Goal: Task Accomplishment & Management: Complete application form

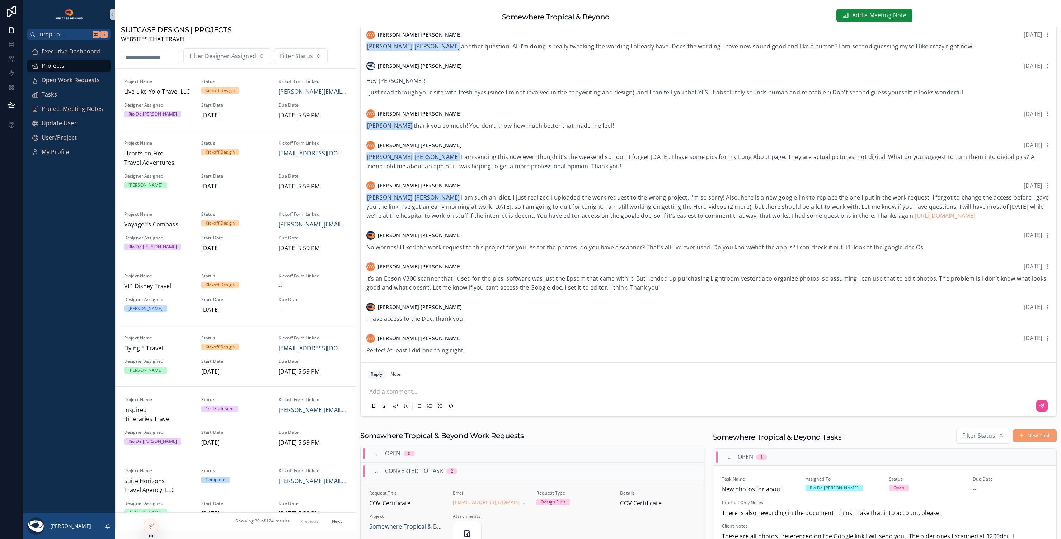
scroll to position [309, 0]
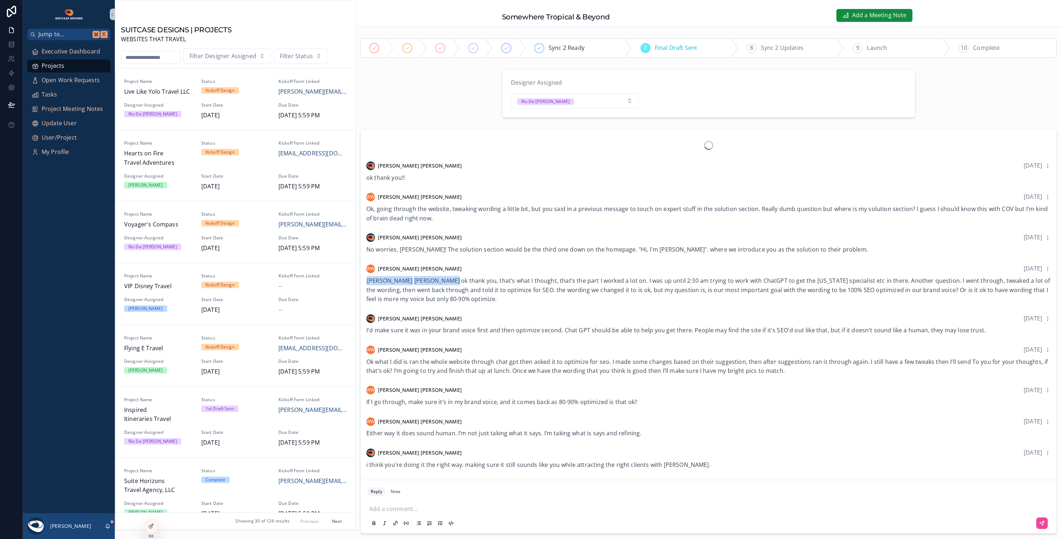
scroll to position [396, 0]
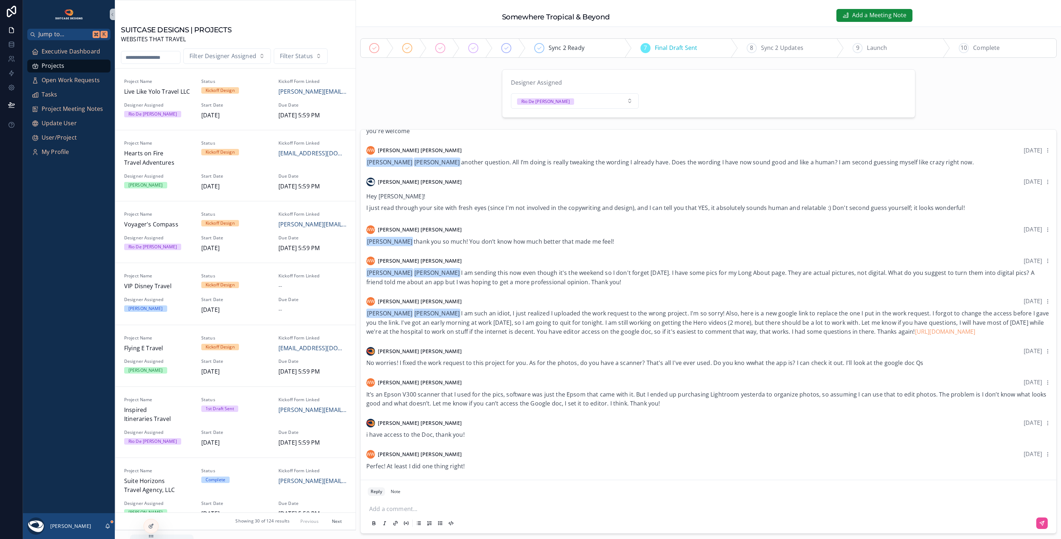
click at [109, 527] on icon "scrollable content" at bounding box center [108, 526] width 6 height 6
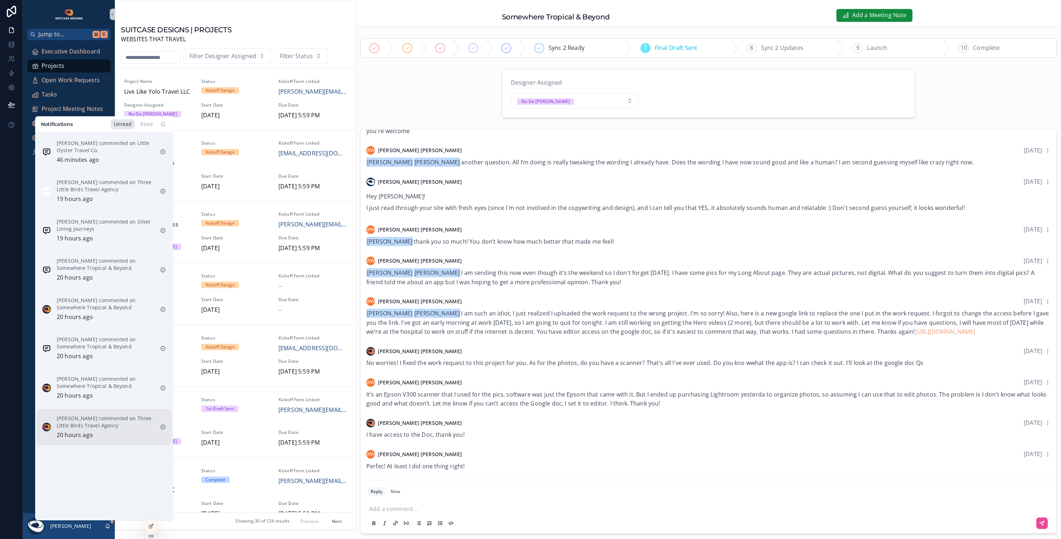
click at [105, 425] on p "Justin Hinkle commented on Three Little Birds Travel Agency" at bounding box center [106, 422] width 98 height 14
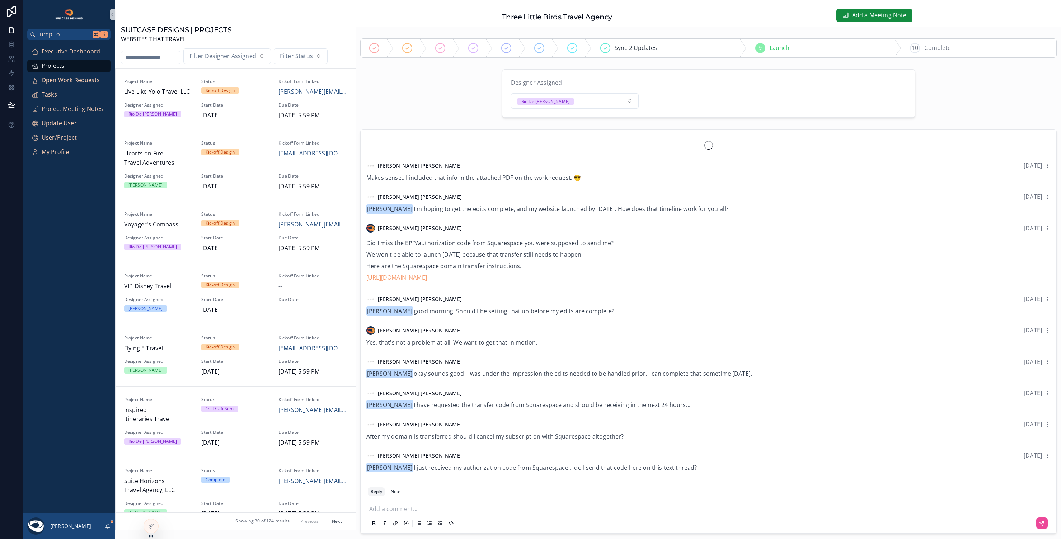
scroll to position [457, 0]
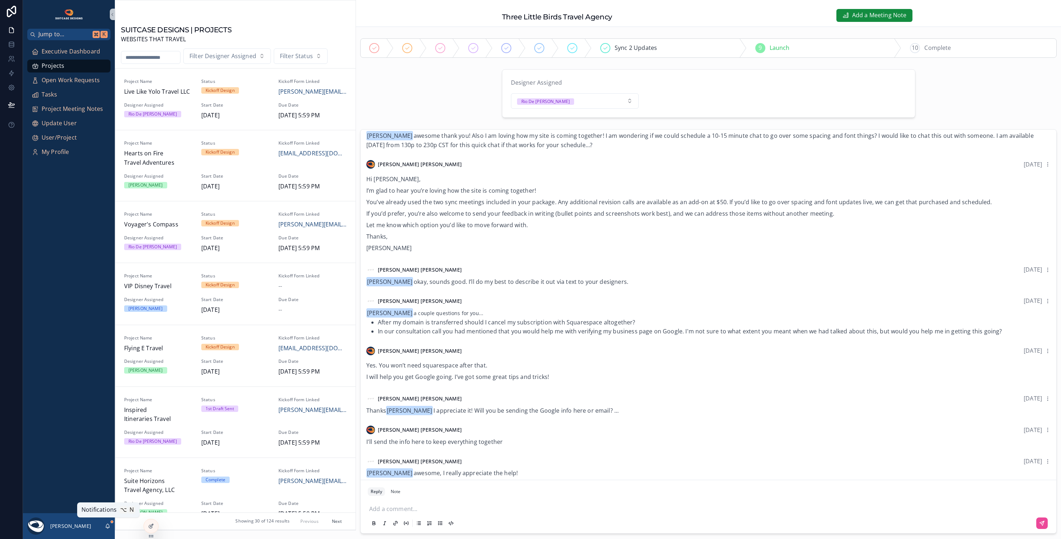
click at [107, 524] on icon "scrollable content" at bounding box center [108, 526] width 6 height 6
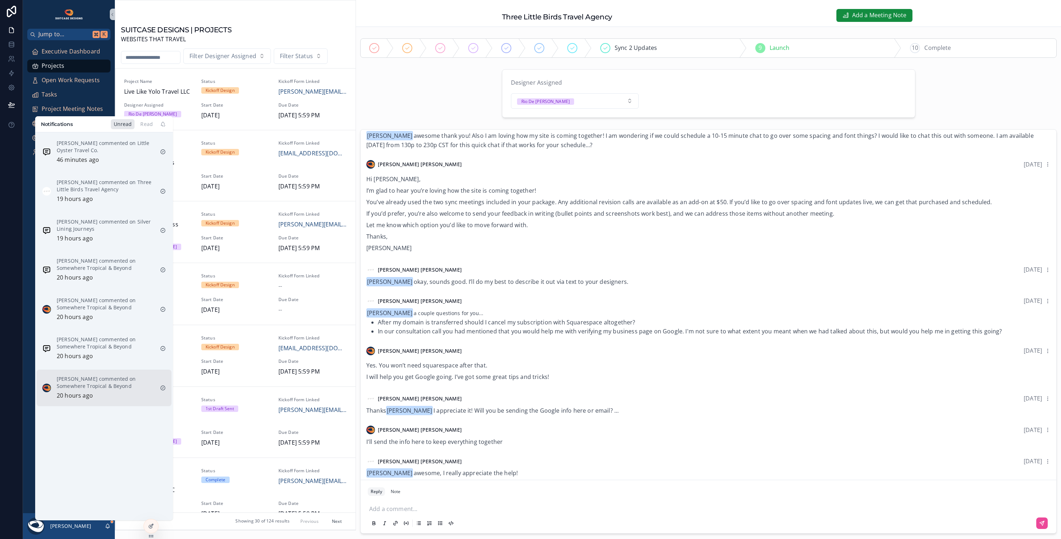
click at [103, 383] on p "Justin Hinkle commented on Somewhere Tropical & Beyond" at bounding box center [106, 382] width 98 height 14
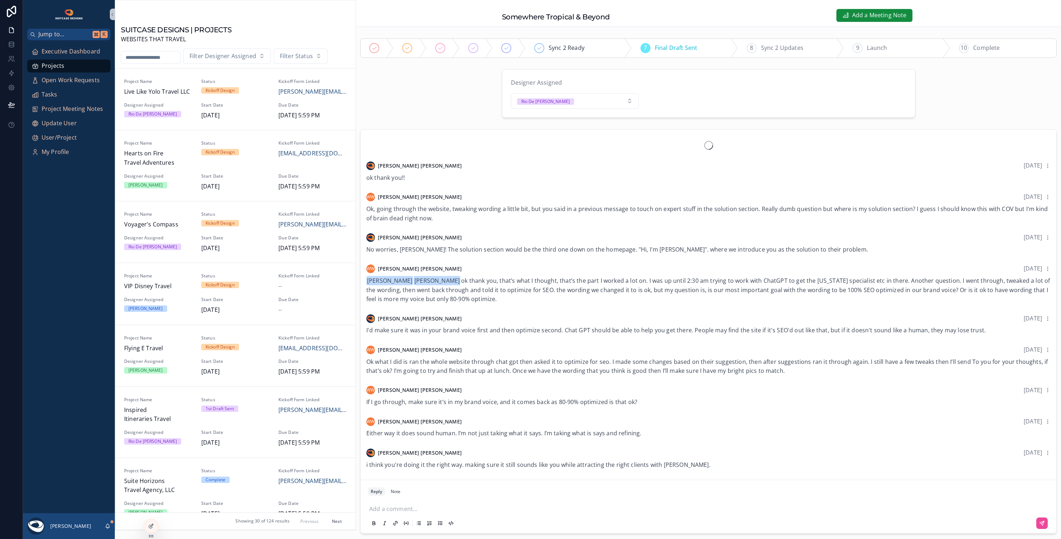
scroll to position [396, 0]
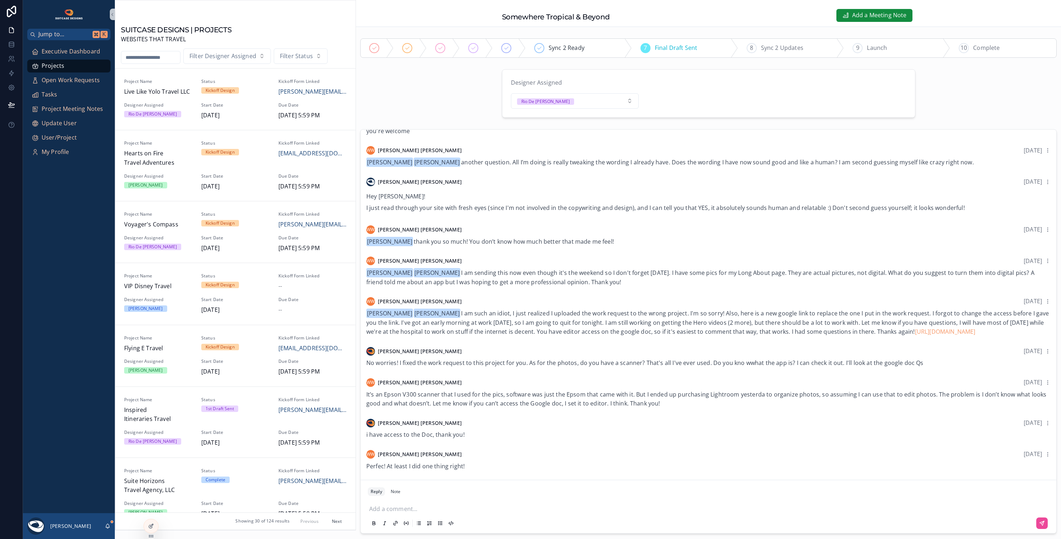
click at [108, 522] on div "[PERSON_NAME]" at bounding box center [69, 526] width 92 height 26
click at [109, 527] on icon "scrollable content" at bounding box center [108, 525] width 4 height 3
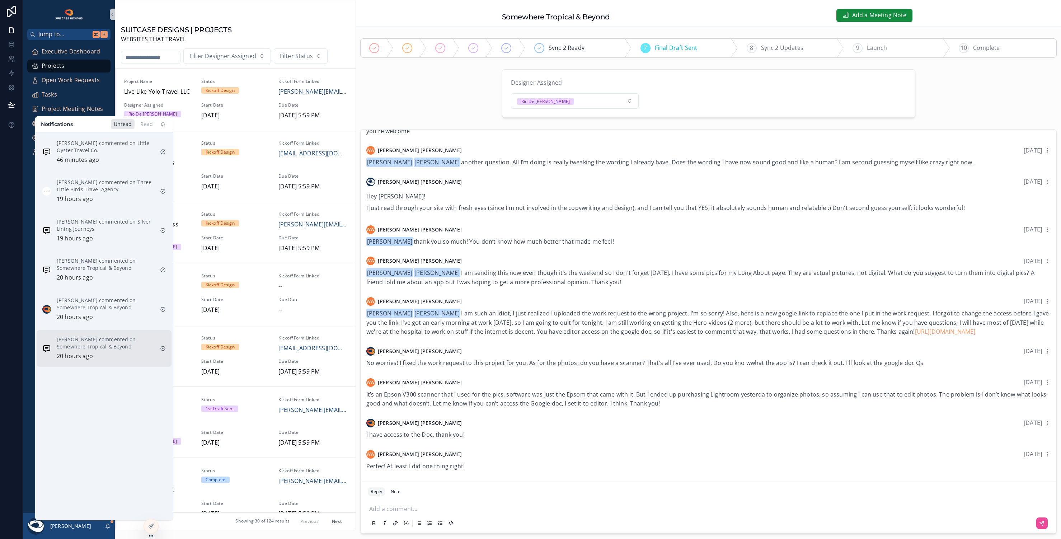
click at [104, 350] on div "Wendy Woody commented on Somewhere Tropical & Beyond 20 hours ago" at bounding box center [106, 348] width 98 height 25
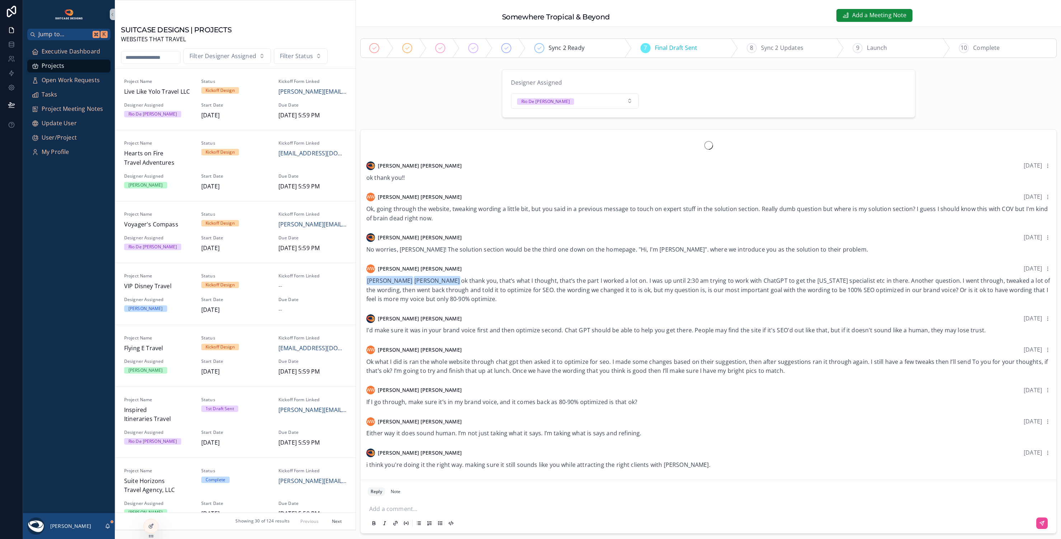
scroll to position [396, 0]
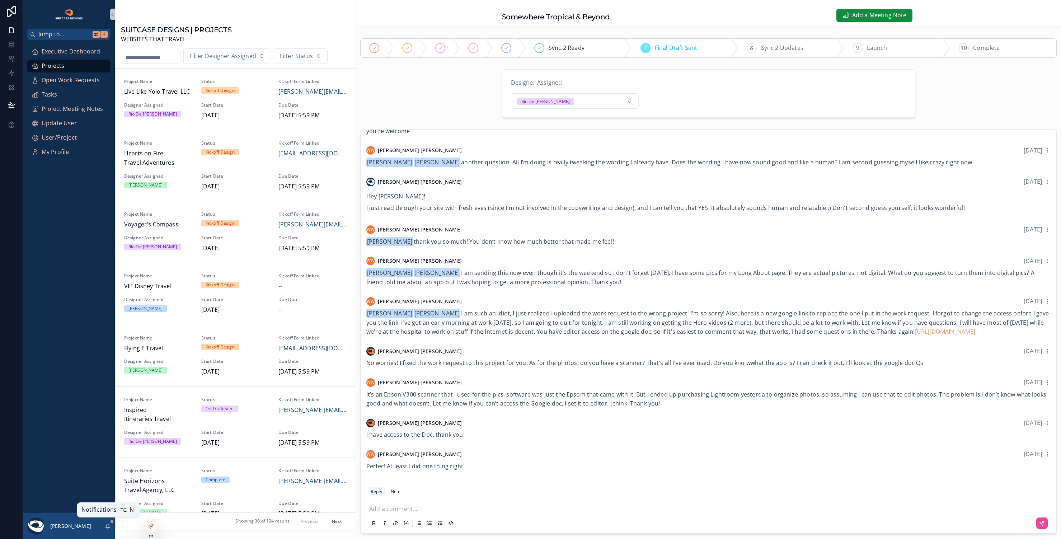
click at [107, 528] on icon "scrollable content" at bounding box center [107, 527] width 1 height 1
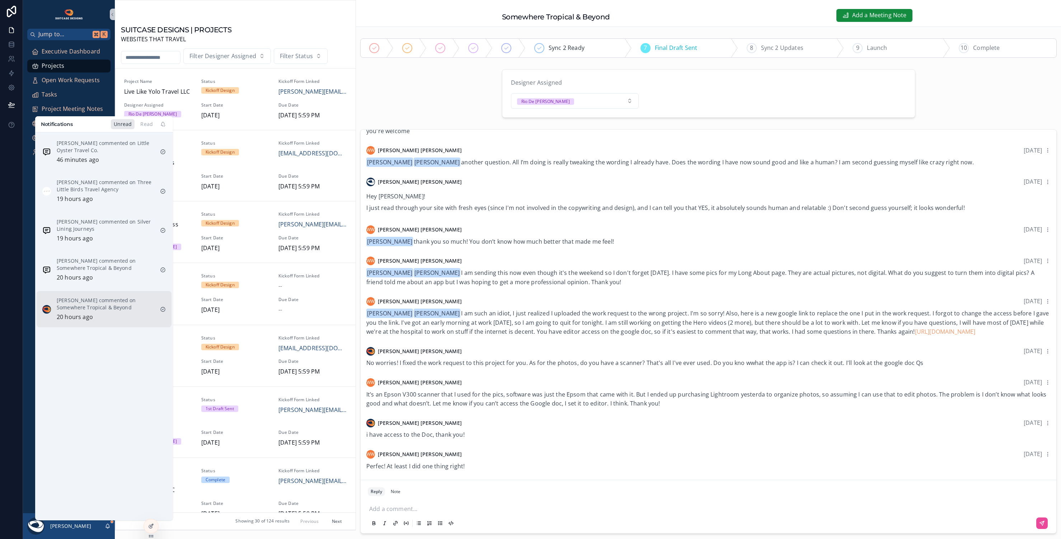
click at [114, 308] on p "Justin Hinkle commented on Somewhere Tropical & Beyond" at bounding box center [106, 304] width 98 height 14
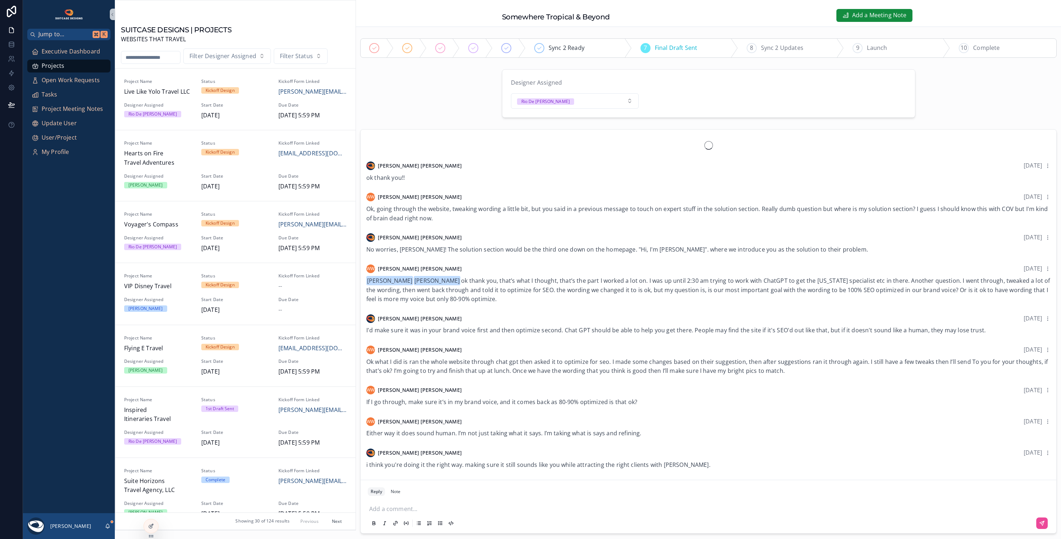
scroll to position [396, 0]
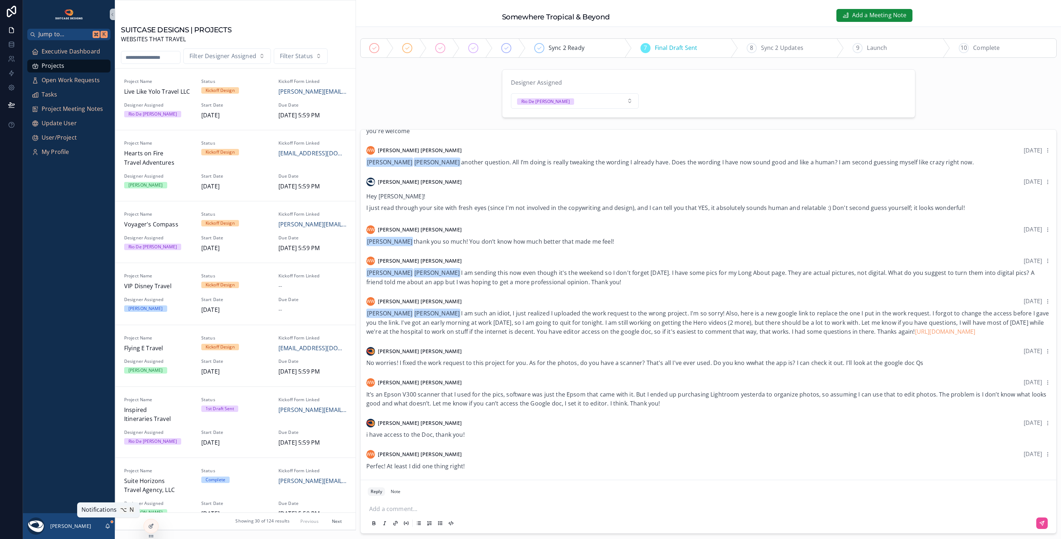
click at [108, 525] on icon "scrollable content" at bounding box center [108, 526] width 6 height 6
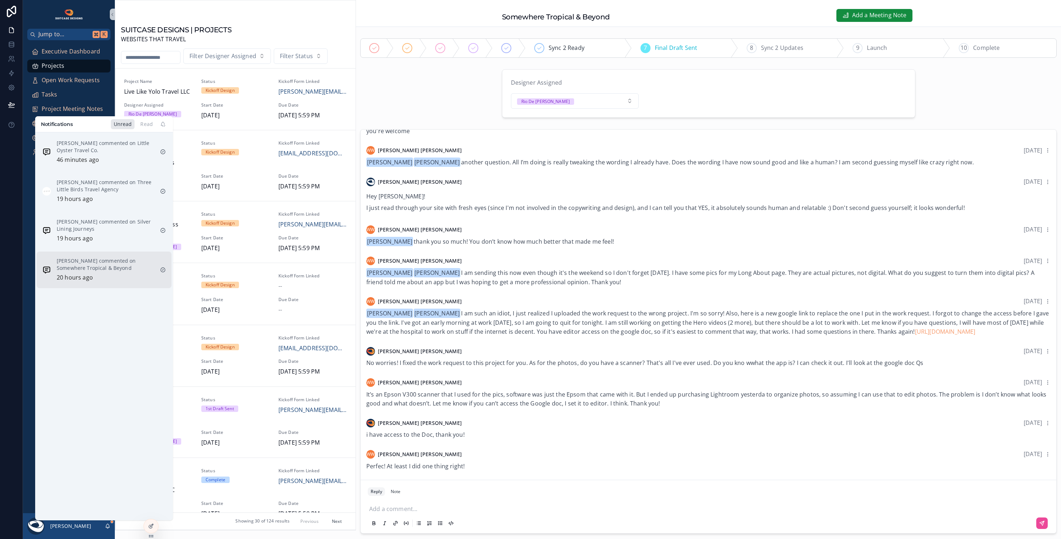
click at [113, 270] on p "Wendy Woody commented on Somewhere Tropical & Beyond" at bounding box center [106, 264] width 98 height 14
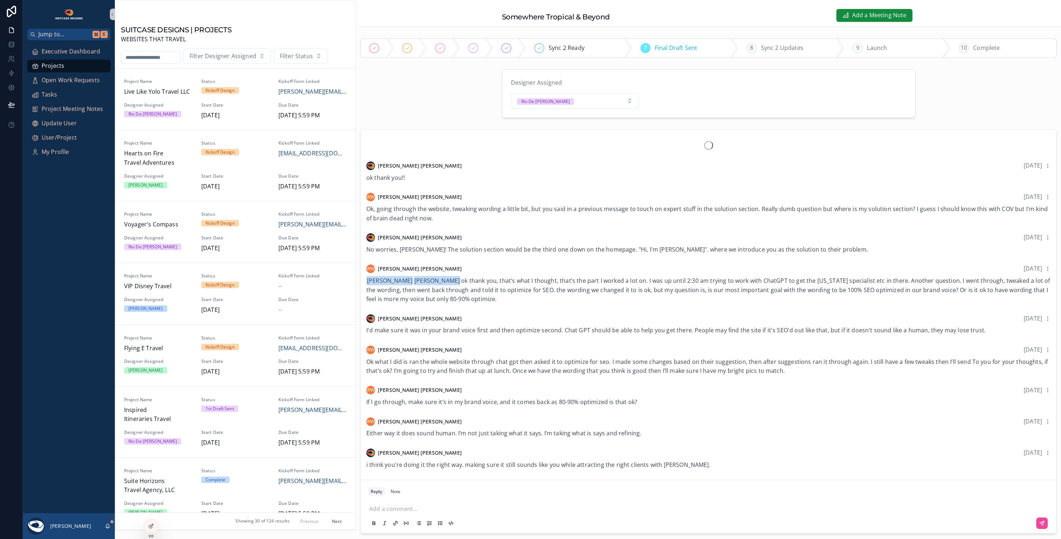
click at [108, 523] on div "[PERSON_NAME]" at bounding box center [69, 526] width 92 height 26
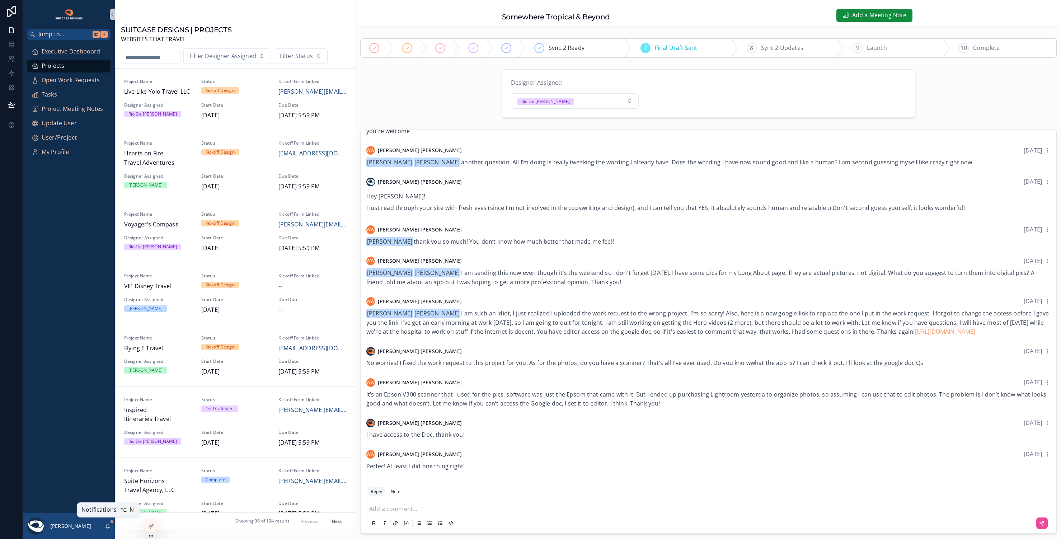
click at [108, 527] on icon "scrollable content" at bounding box center [107, 527] width 1 height 1
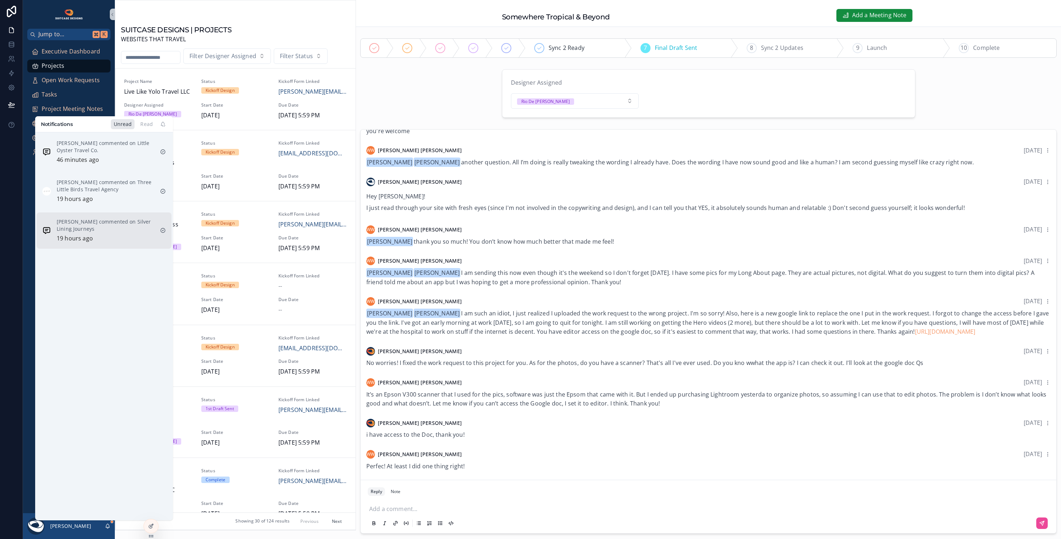
click at [96, 226] on p "Sheri Daunheimer commented on Silver Lining Journeys" at bounding box center [106, 225] width 98 height 14
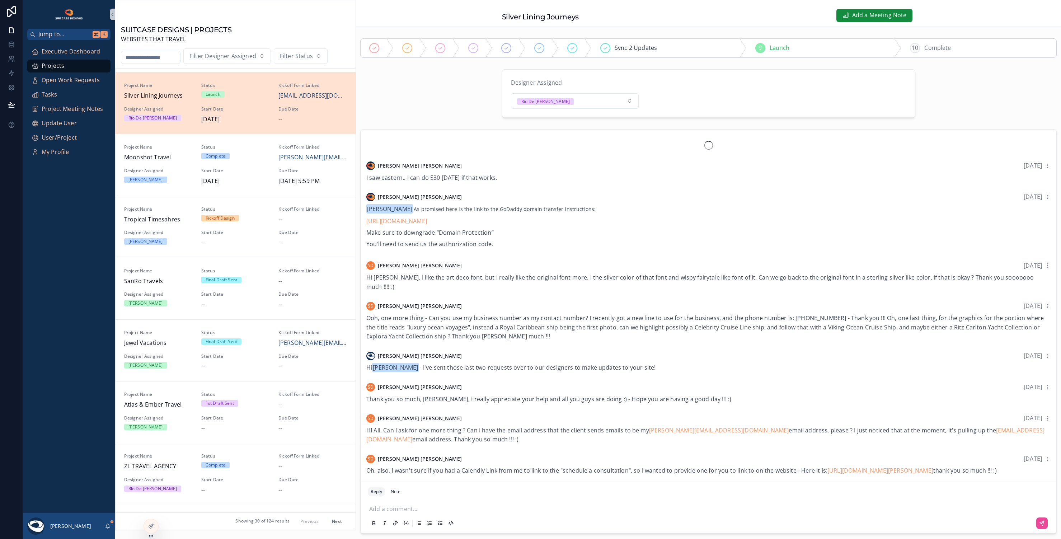
scroll to position [456, 0]
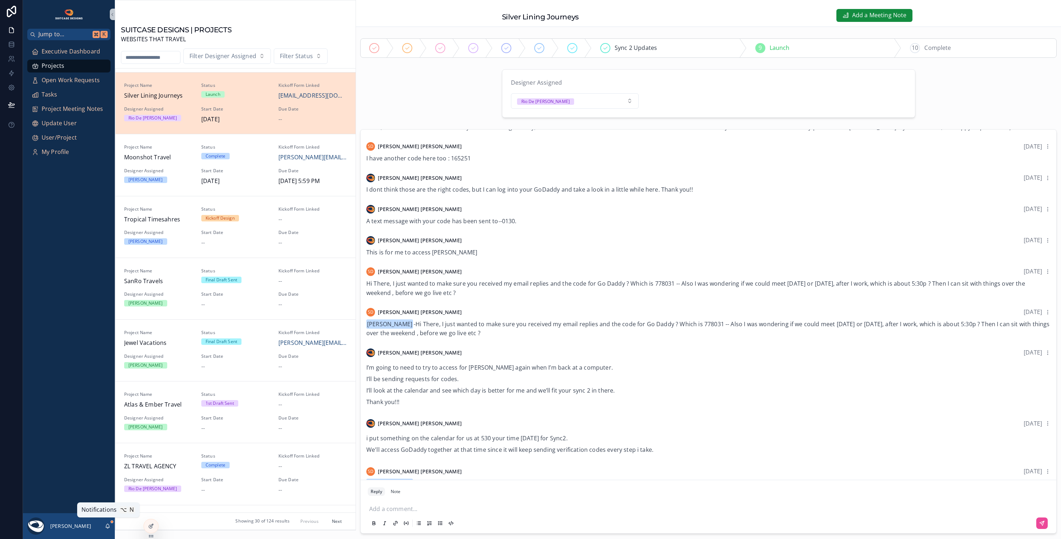
click at [105, 526] on icon "scrollable content" at bounding box center [108, 526] width 6 height 6
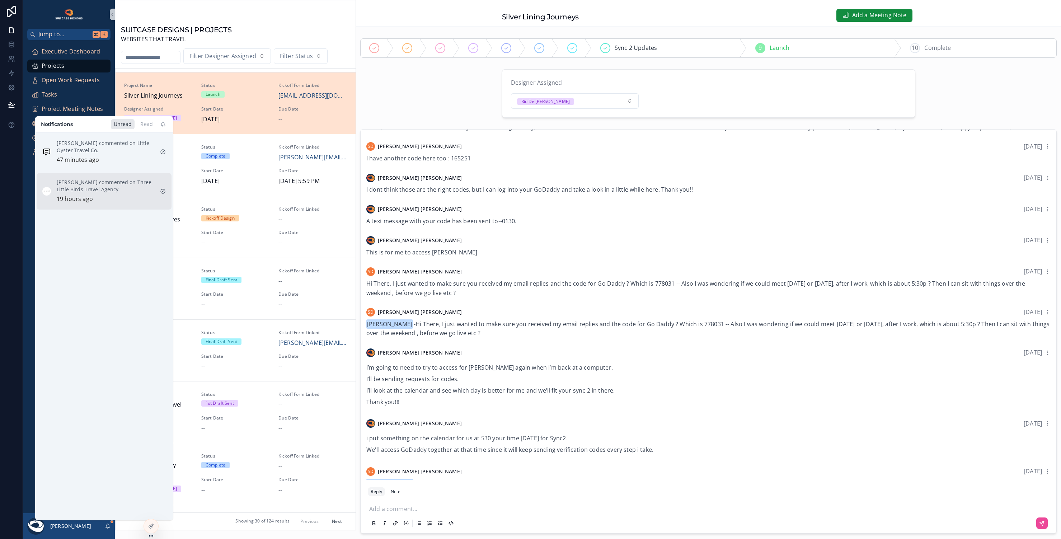
click at [136, 194] on div "Nikki Olson commented on Three Little Birds Travel Agency 19 hours ago" at bounding box center [106, 191] width 98 height 25
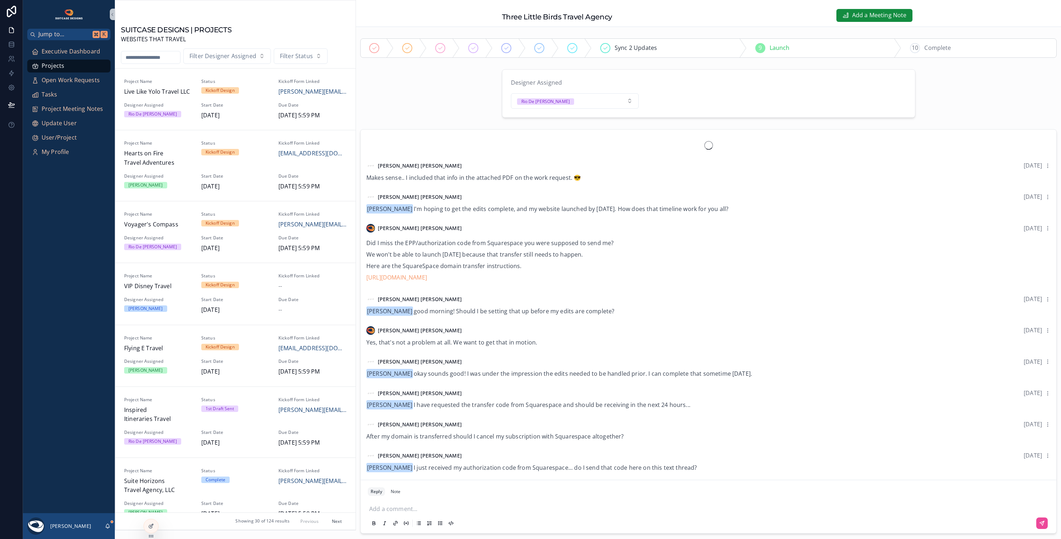
scroll to position [457, 0]
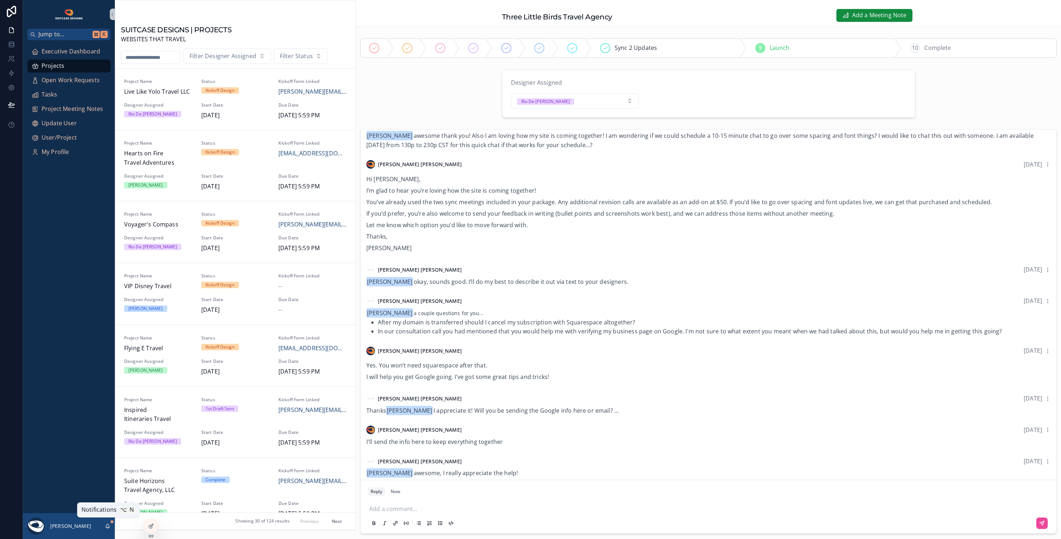
click at [108, 524] on icon "scrollable content" at bounding box center [108, 525] width 4 height 3
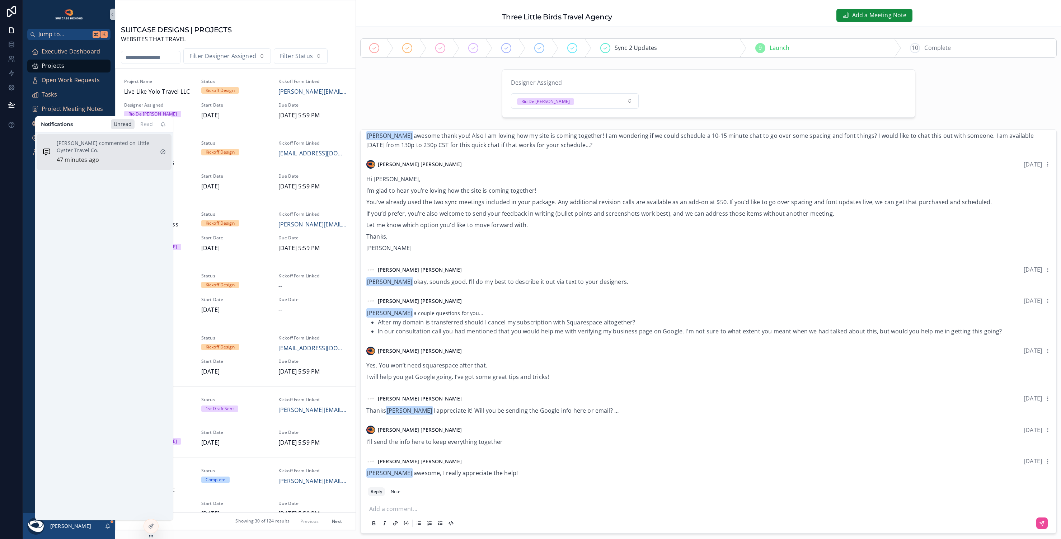
click at [105, 154] on div "Jo Wyman commented on Little Oyster Travel Co. 47 minutes ago" at bounding box center [106, 152] width 98 height 25
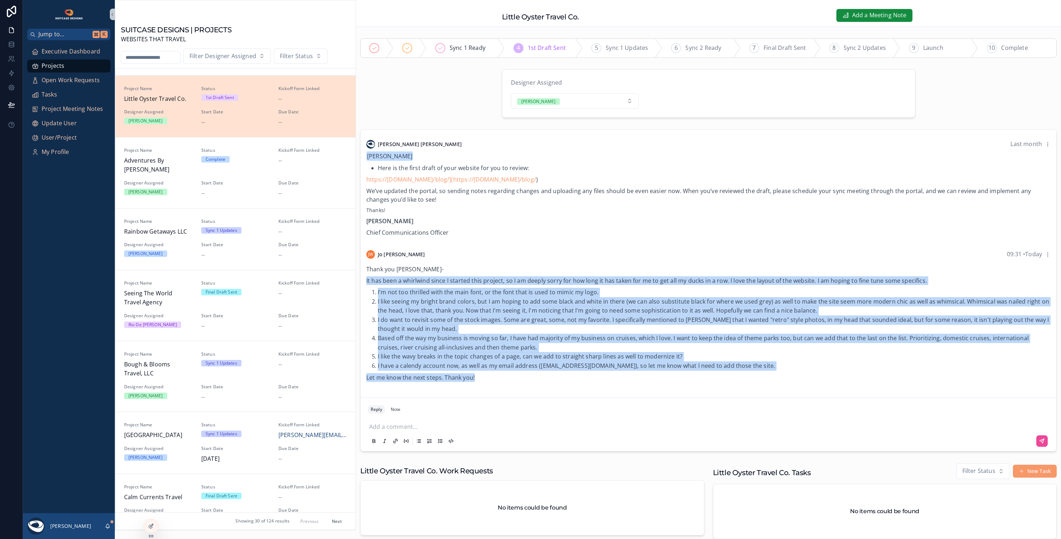
drag, startPoint x: 367, startPoint y: 279, endPoint x: 696, endPoint y: 379, distance: 343.3
click at [696, 379] on div "Thank you Kristen- It has been a whirlwind since I started this project, so I a…" at bounding box center [708, 323] width 684 height 117
copy div "It has been a whirlwind since I started this project, so I am deeply sorry for …"
click at [1034, 470] on button "New Task" at bounding box center [1035, 471] width 44 height 13
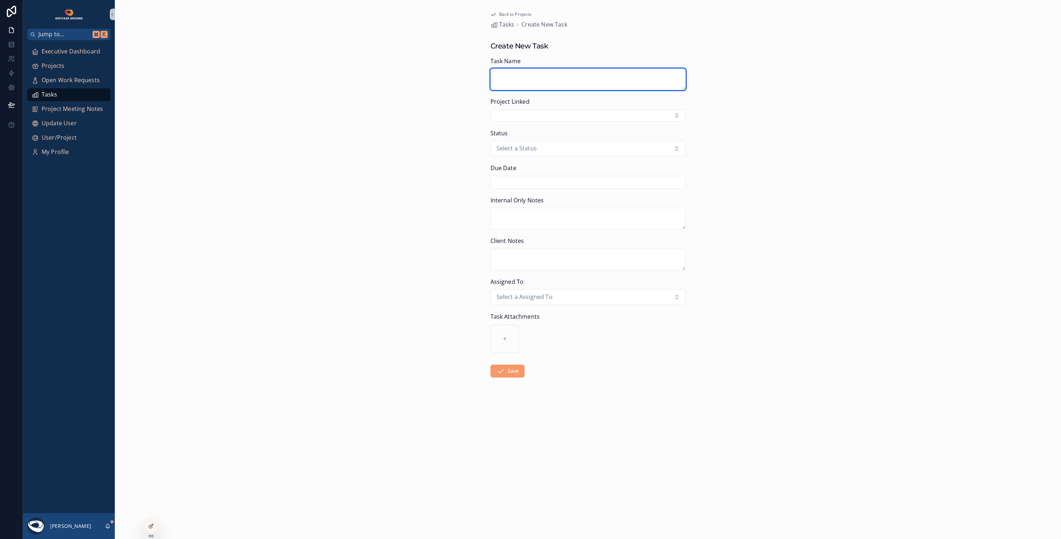
click at [522, 76] on textarea "scrollable content" at bounding box center [587, 80] width 195 height 22
type textarea "**********"
click at [548, 113] on button "Select Button" at bounding box center [587, 115] width 195 height 12
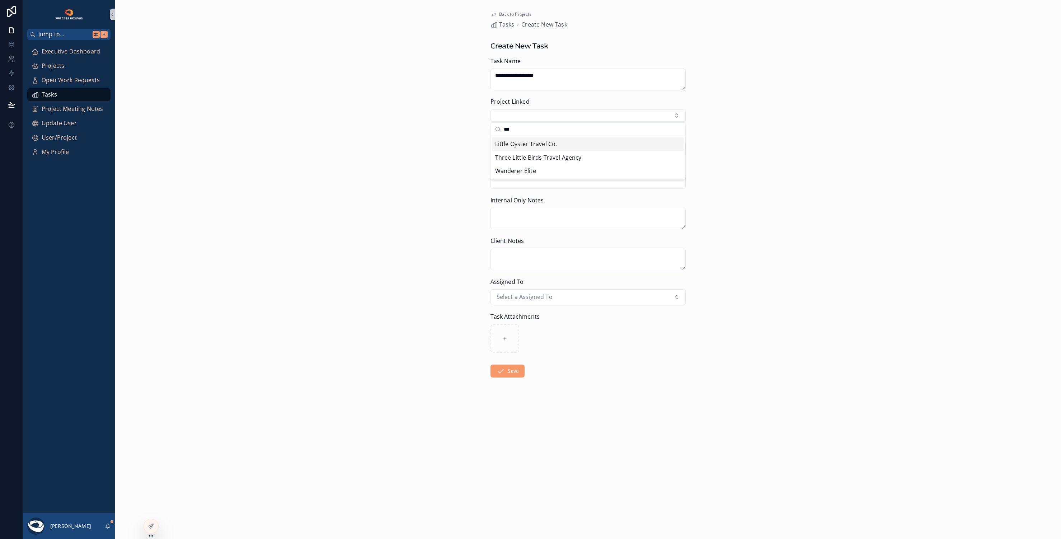
type input "***"
click at [547, 145] on span "Little Oyster Travel Co." at bounding box center [526, 144] width 62 height 9
click at [568, 150] on button "Select a Status" at bounding box center [587, 152] width 195 height 16
click at [524, 180] on div "Open" at bounding box center [588, 180] width 192 height 11
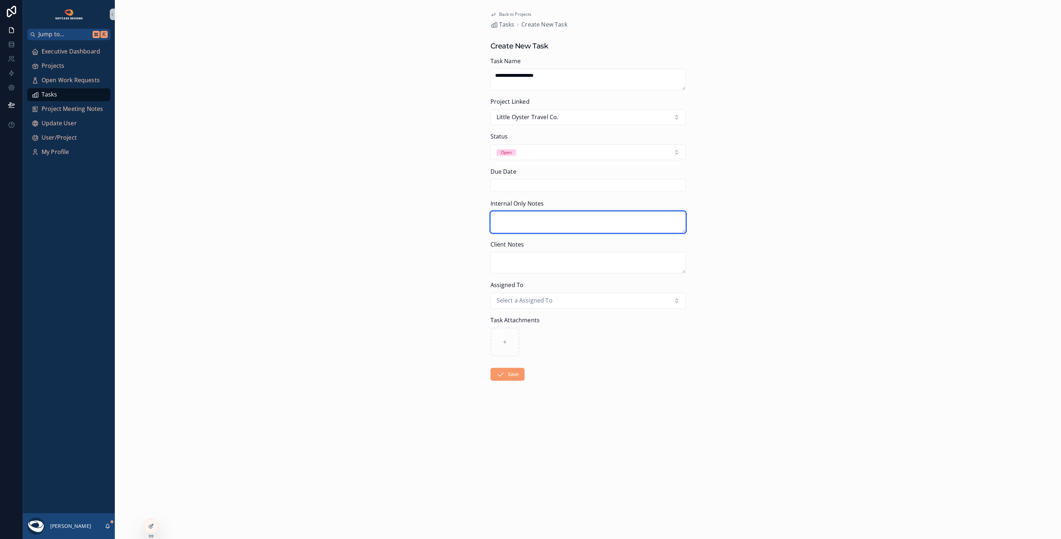
click at [520, 216] on textarea "scrollable content" at bounding box center [587, 222] width 195 height 22
click at [546, 213] on textarea "****" at bounding box center [587, 222] width 195 height 22
paste textarea "**********"
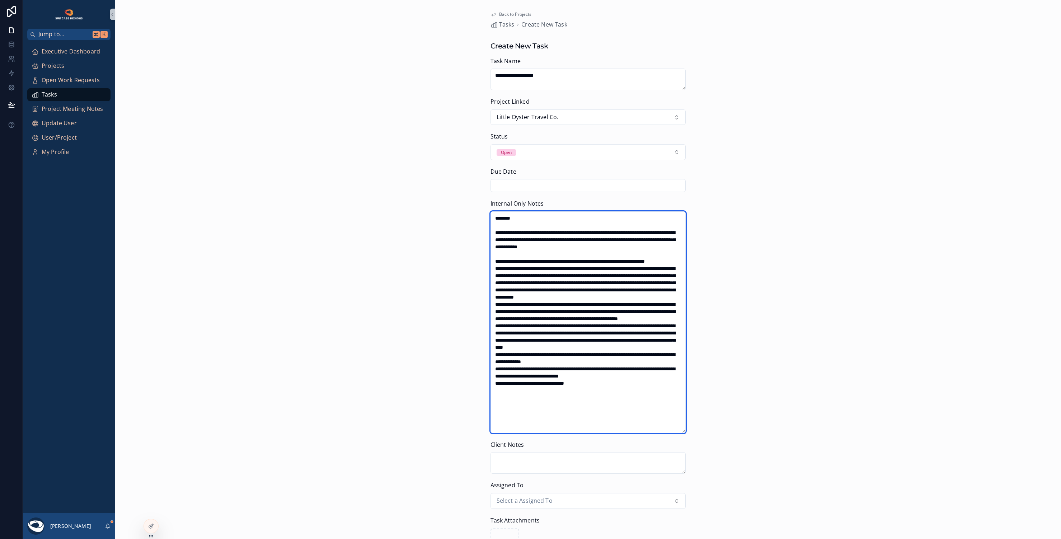
click at [526, 217] on textarea "scrollable content" at bounding box center [587, 322] width 195 height 222
click at [494, 216] on textarea "scrollable content" at bounding box center [587, 322] width 195 height 222
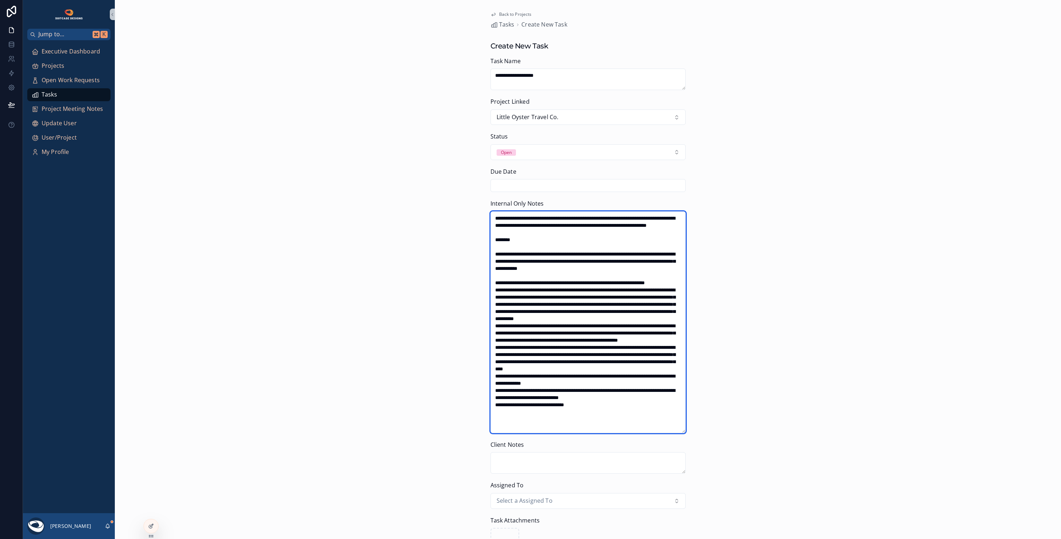
scroll to position [85, 0]
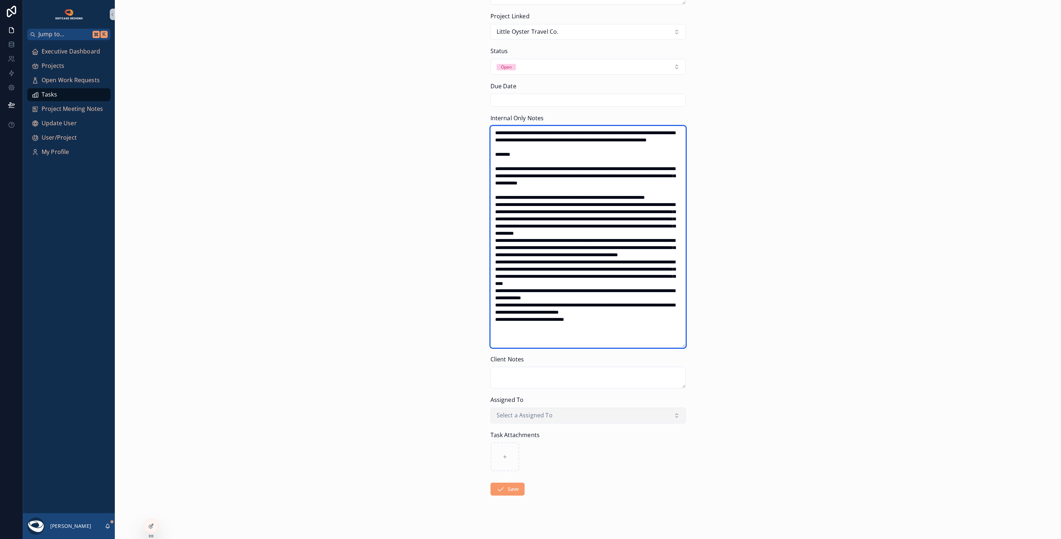
type textarea "**********"
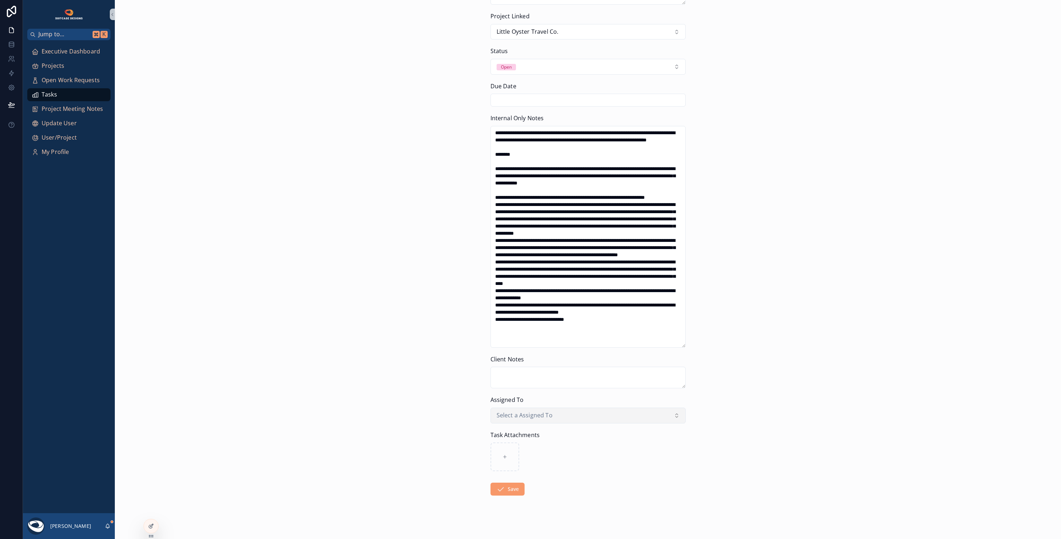
click at [576, 414] on button "Select a Assigned To" at bounding box center [587, 415] width 195 height 16
click at [513, 465] on div "[PERSON_NAME]" at bounding box center [513, 464] width 34 height 6
click at [504, 487] on button "Save" at bounding box center [507, 488] width 34 height 13
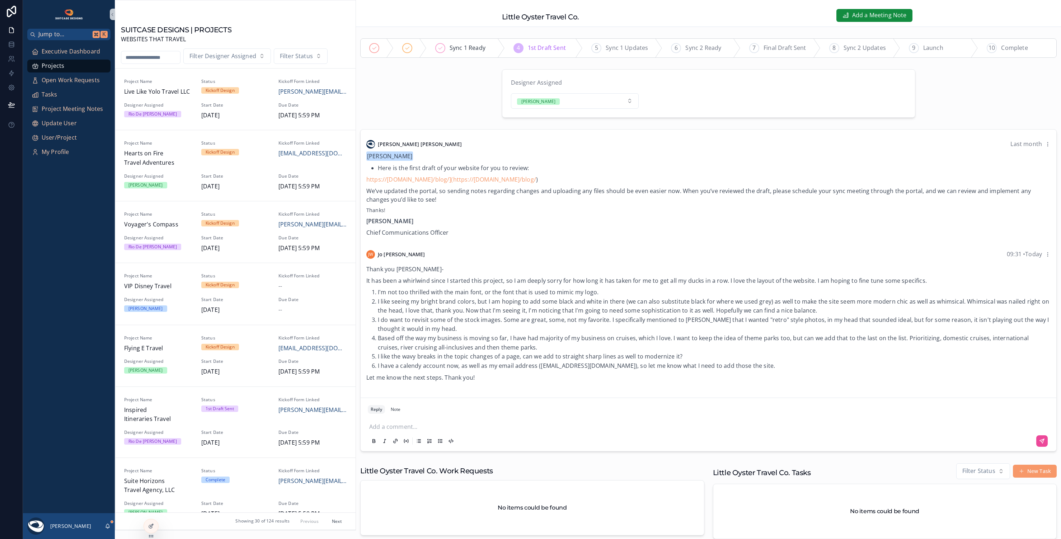
scroll to position [885, 0]
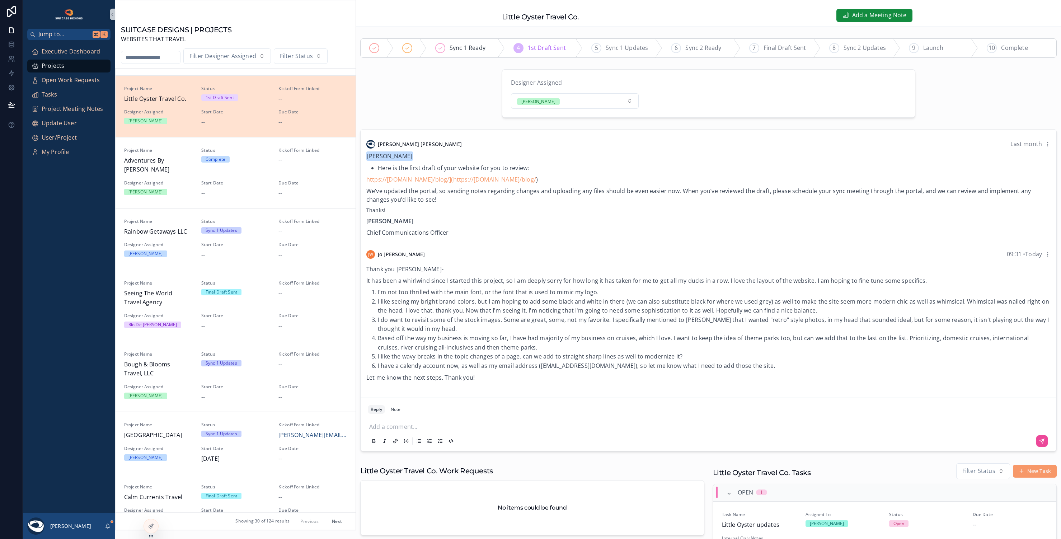
click at [395, 425] on p "scrollable content" at bounding box center [709, 425] width 681 height 7
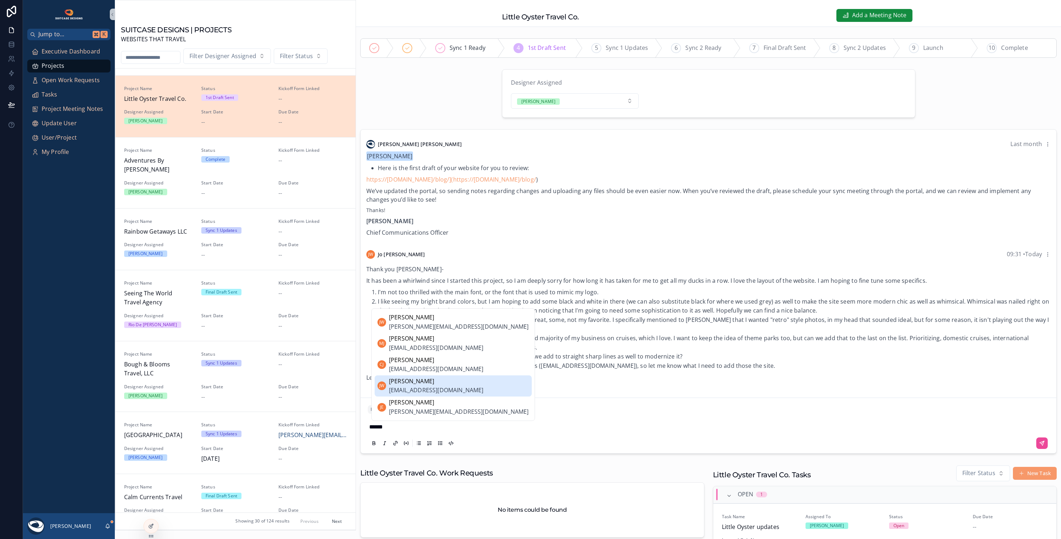
click at [413, 390] on span "jolanawyman@gmail.com" at bounding box center [436, 390] width 94 height 9
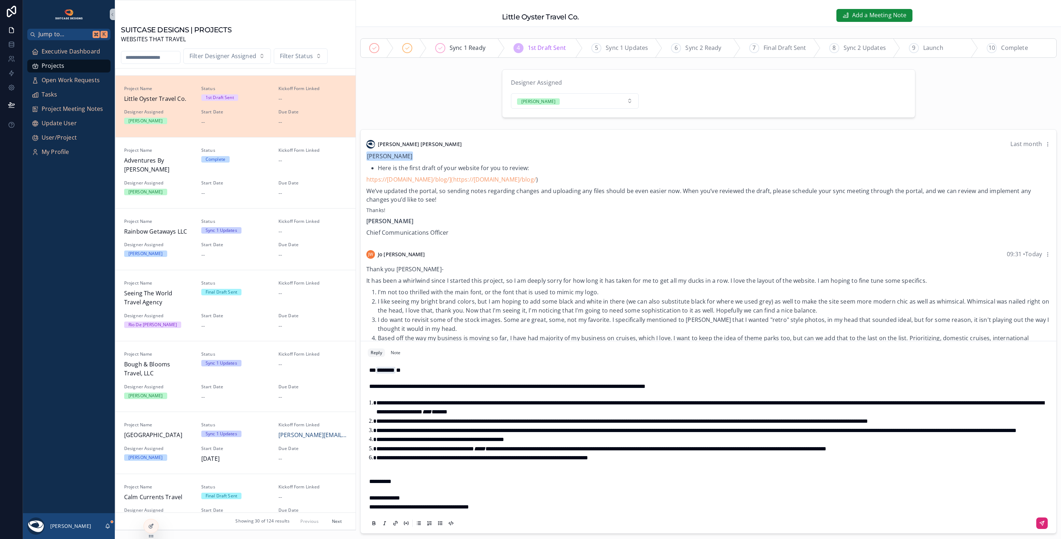
click at [1041, 522] on button "scrollable content" at bounding box center [1041, 522] width 11 height 11
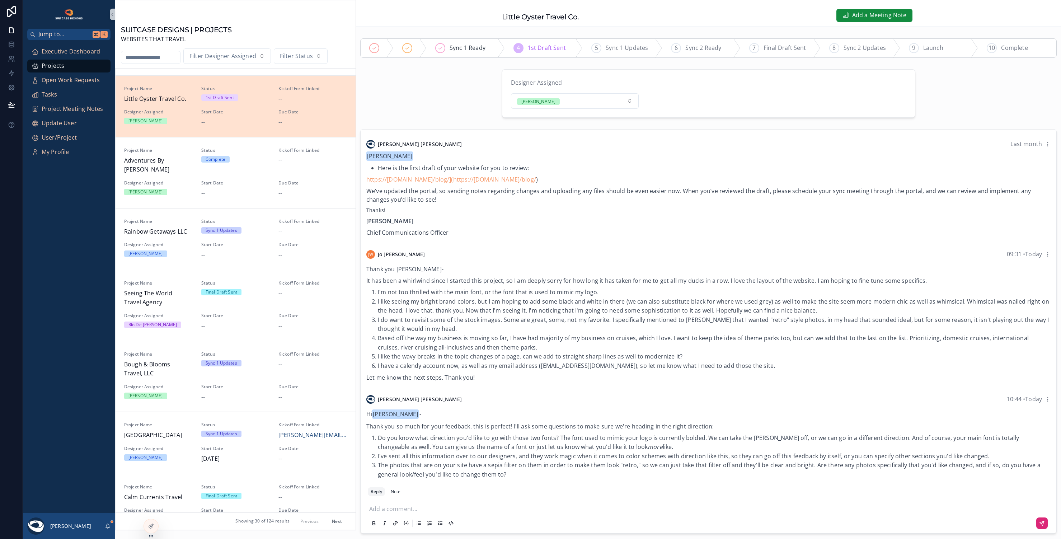
scroll to position [73, 0]
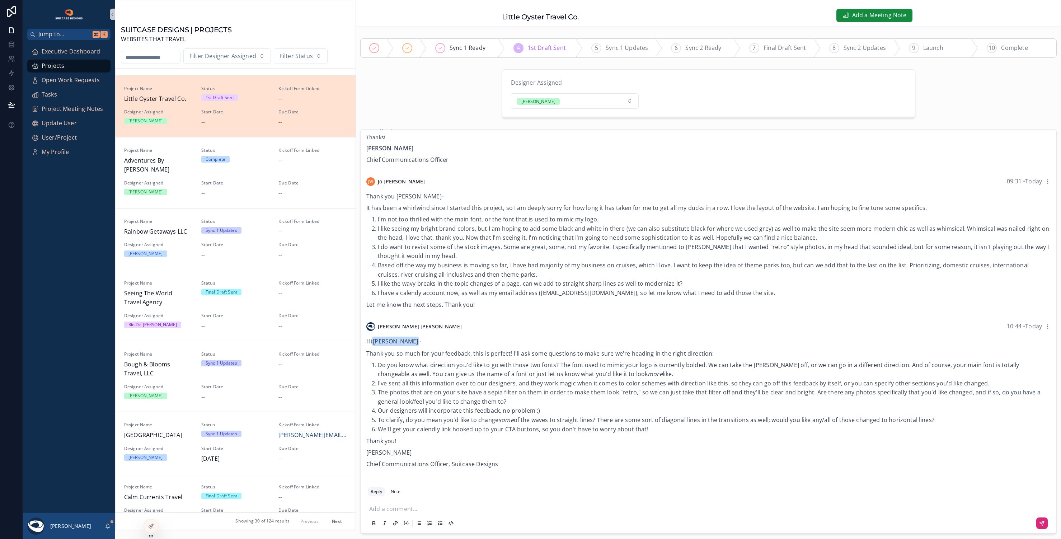
click at [104, 523] on div "[PERSON_NAME]" at bounding box center [69, 526] width 92 height 26
click at [109, 526] on icon "scrollable content" at bounding box center [108, 526] width 6 height 6
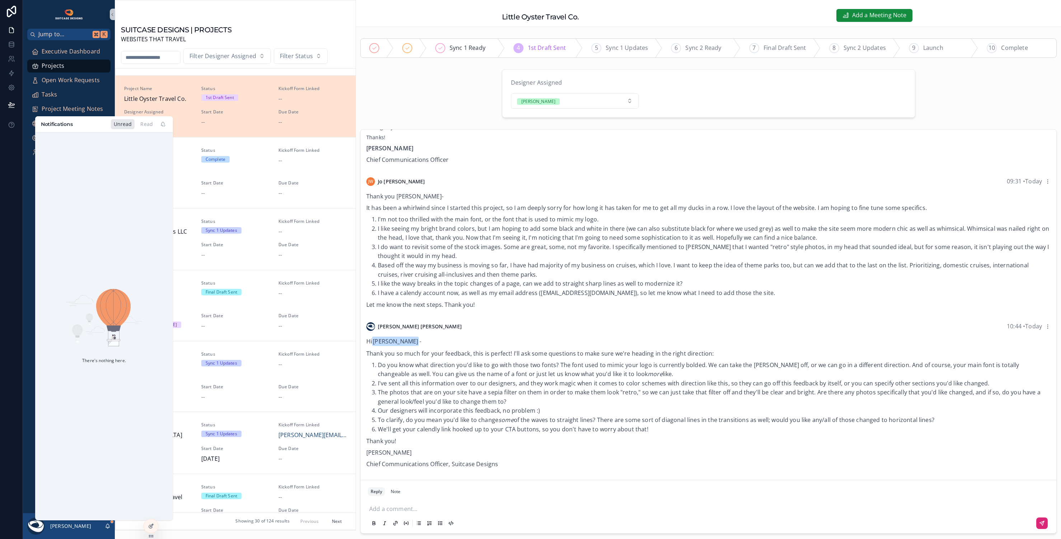
click at [272, 30] on div "SUITCASE DESIGNS | PROJECTS WEBSITES THAT TRAVEL" at bounding box center [235, 33] width 229 height 22
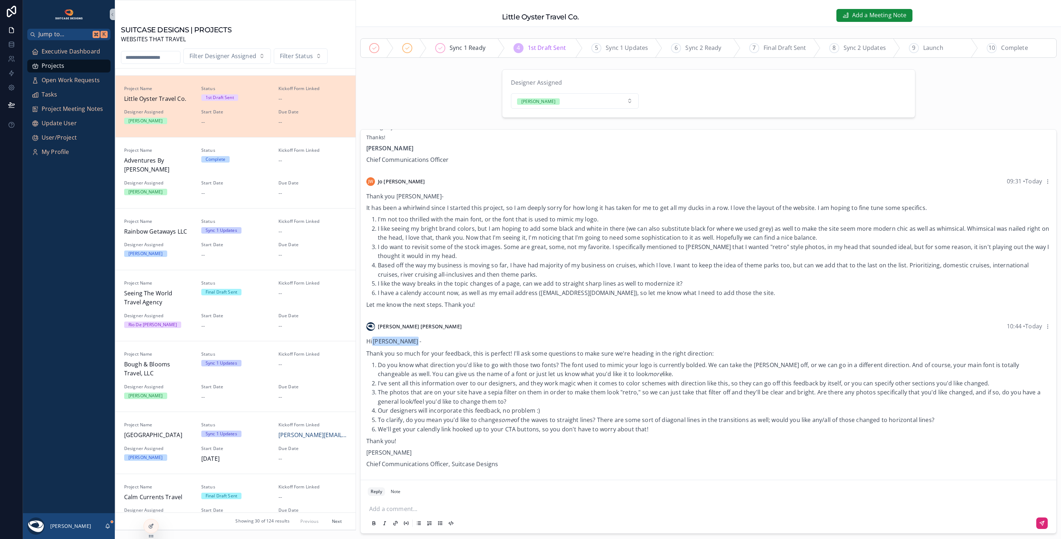
scroll to position [0, 0]
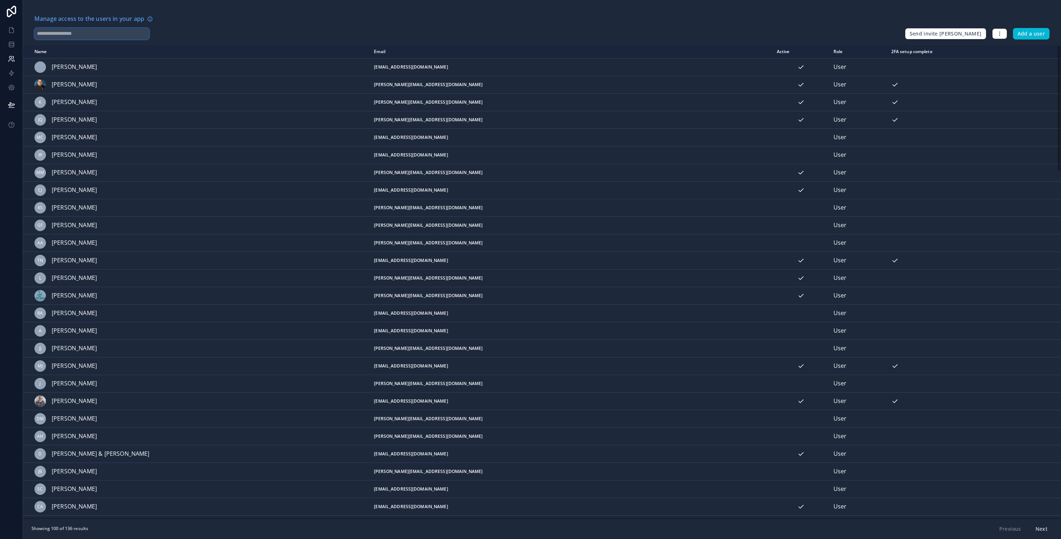
click at [83, 32] on input "text" at bounding box center [91, 33] width 115 height 11
type input "**"
